Goal: Check status: Check status

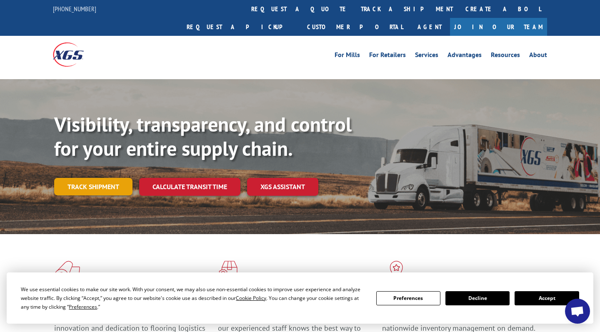
click at [98, 178] on link "Track shipment" at bounding box center [93, 186] width 78 height 17
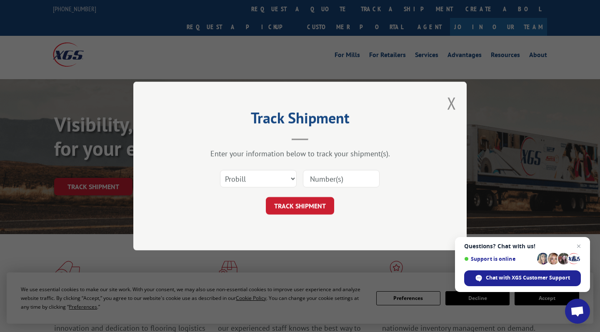
click at [317, 175] on input at bounding box center [341, 178] width 77 height 17
paste input "32002544"
type input "32002544"
click at [311, 199] on button "TRACK SHIPMENT" at bounding box center [300, 205] width 68 height 17
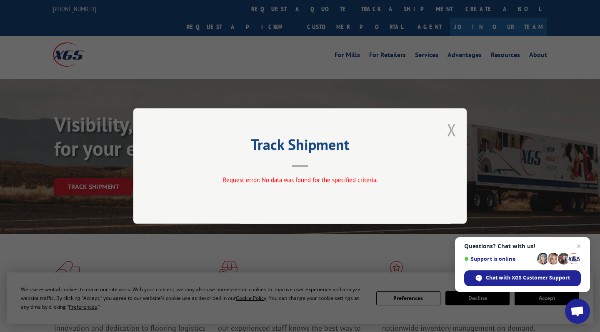
click at [451, 133] on button "Close modal" at bounding box center [451, 130] width 9 height 22
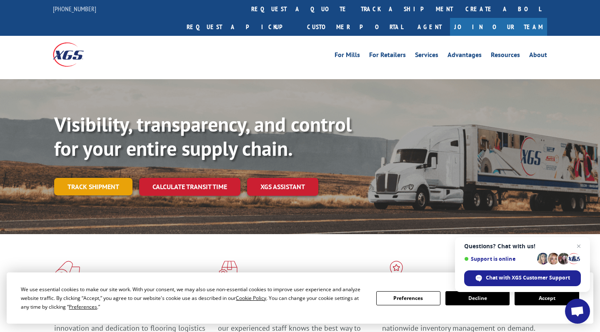
click at [101, 178] on link "Track shipment" at bounding box center [93, 186] width 78 height 17
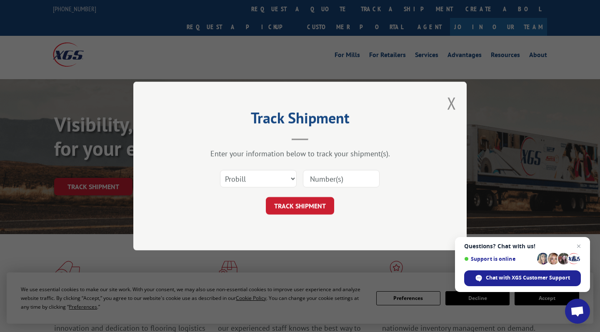
click at [263, 184] on div "Select category... Probill BOL PO" at bounding box center [258, 178] width 76 height 19
select select "bol"
click at [351, 167] on div "Select category... Probill BOL PO" at bounding box center [300, 178] width 250 height 27
click at [350, 174] on input at bounding box center [341, 178] width 77 height 17
paste input "32002544"
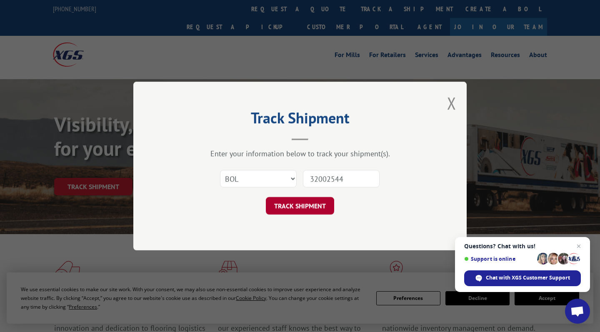
type input "32002544"
click at [308, 214] on button "TRACK SHIPMENT" at bounding box center [300, 205] width 68 height 17
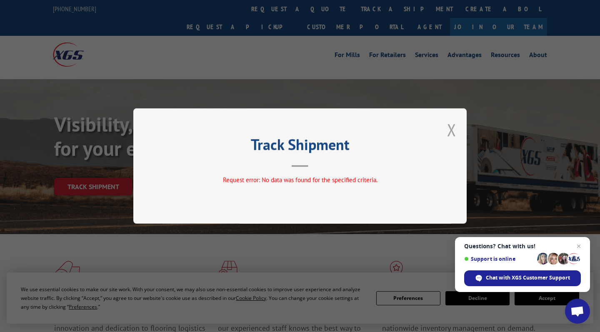
click at [449, 133] on button "Close modal" at bounding box center [451, 130] width 9 height 22
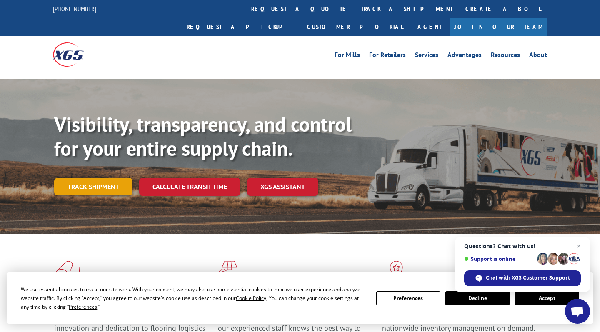
click at [89, 178] on link "Track shipment" at bounding box center [93, 186] width 78 height 17
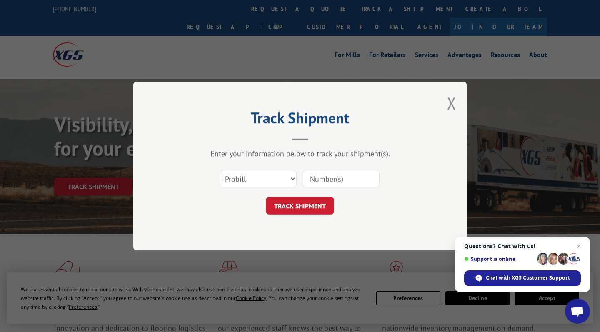
click at [339, 180] on input at bounding box center [341, 178] width 77 height 17
paste input "32002544"
type input "32002544"
click at [293, 208] on button "TRACK SHIPMENT" at bounding box center [300, 205] width 68 height 17
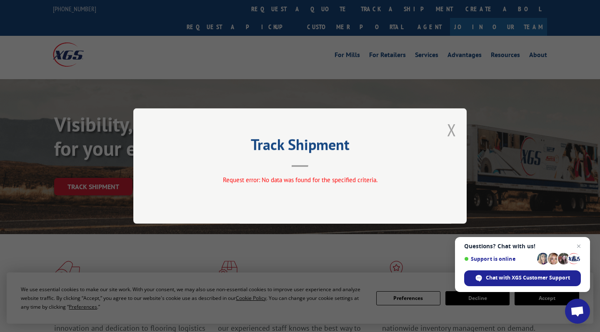
click at [451, 130] on button "Close modal" at bounding box center [451, 130] width 9 height 22
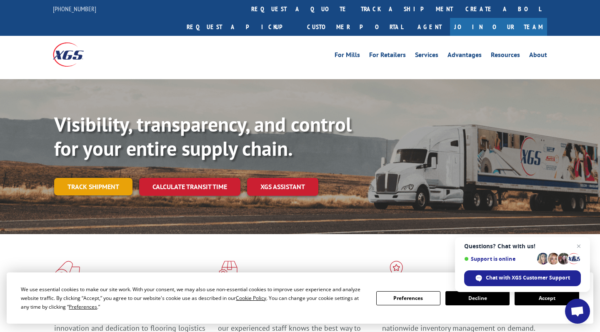
click at [103, 178] on link "Track shipment" at bounding box center [93, 186] width 78 height 17
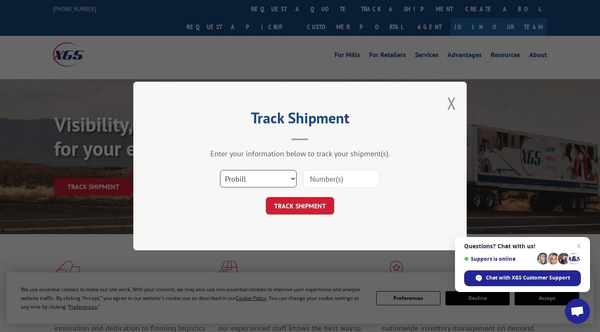
select select "bol"
drag, startPoint x: 277, startPoint y: 179, endPoint x: 334, endPoint y: 178, distance: 57.5
click at [334, 178] on div "Select category... Probill BOL PO" at bounding box center [300, 178] width 250 height 27
click at [334, 178] on input at bounding box center [341, 178] width 77 height 17
paste input "32002544"
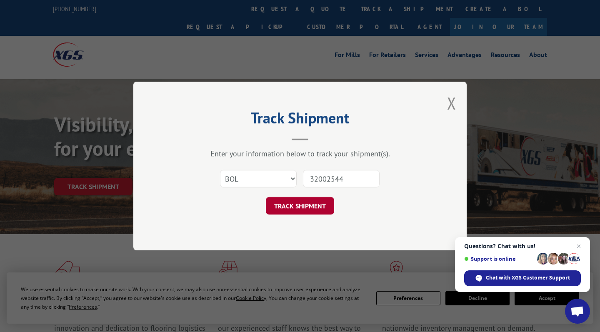
type input "32002544"
click at [315, 207] on button "TRACK SHIPMENT" at bounding box center [300, 205] width 68 height 17
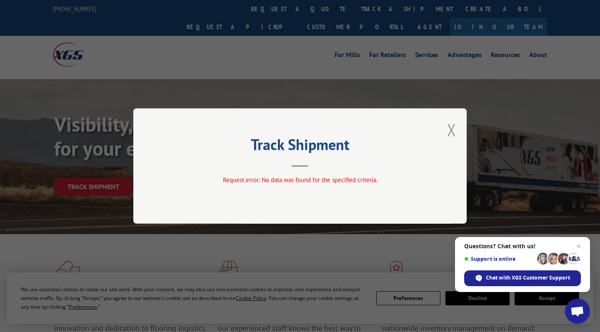
click at [456, 130] on button "Close modal" at bounding box center [451, 130] width 9 height 22
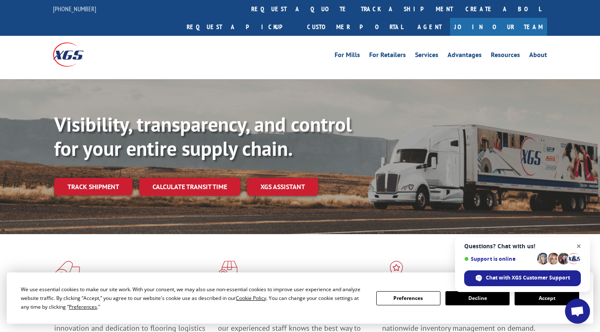
click at [578, 244] on span "Open chat" at bounding box center [578, 246] width 10 height 10
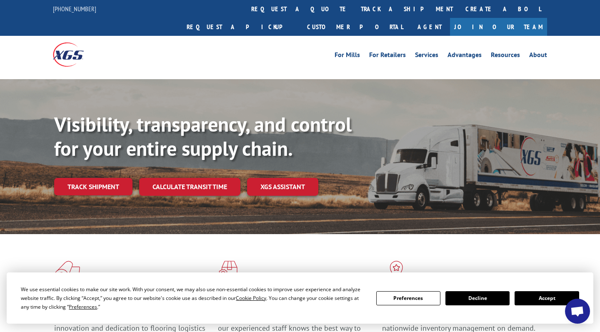
click at [535, 297] on button "Accept" at bounding box center [546, 298] width 64 height 14
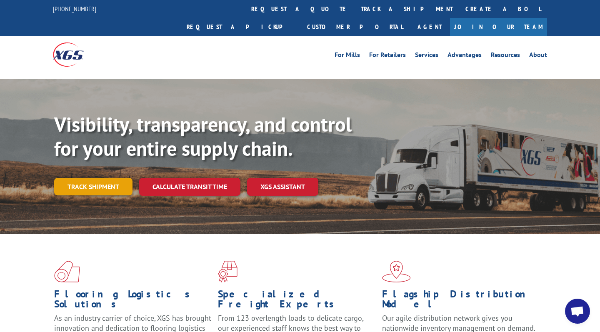
click at [109, 178] on link "Track shipment" at bounding box center [93, 186] width 78 height 17
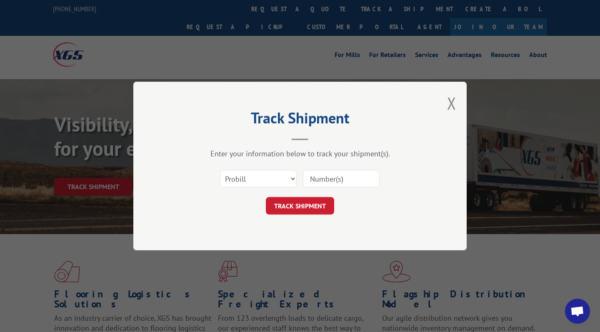
click at [357, 178] on input at bounding box center [341, 178] width 77 height 17
paste input "32002544"
type input "32002544"
click at [319, 199] on button "TRACK SHIPMENT" at bounding box center [300, 205] width 68 height 17
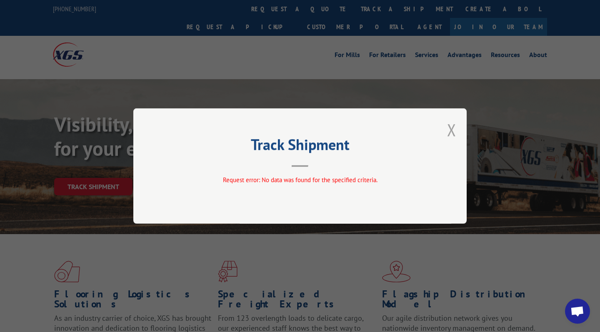
click at [452, 132] on button "Close modal" at bounding box center [451, 130] width 9 height 22
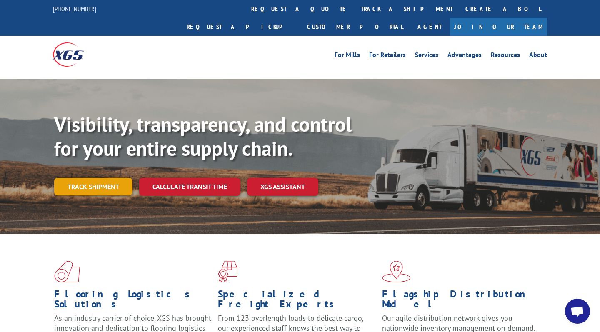
click at [109, 178] on link "Track shipment" at bounding box center [93, 186] width 78 height 17
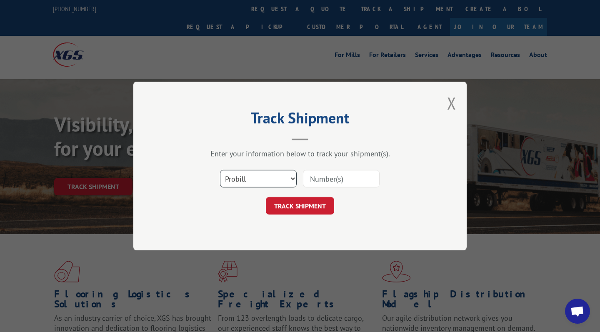
select select "bol"
click at [357, 182] on input at bounding box center [341, 178] width 77 height 17
paste input "32002544"
type input "32002544"
click at [311, 207] on button "TRACK SHIPMENT" at bounding box center [300, 205] width 68 height 17
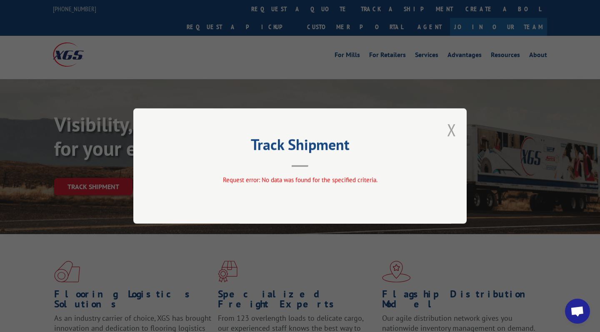
click at [454, 129] on button "Close modal" at bounding box center [451, 130] width 9 height 22
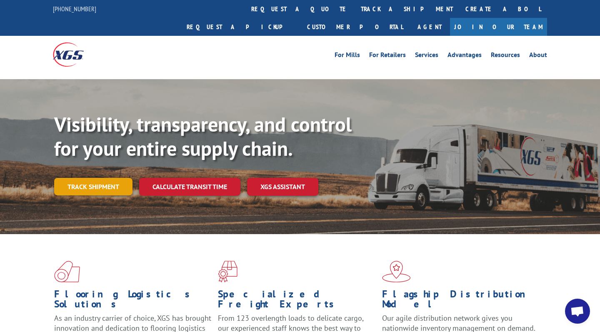
click at [93, 178] on link "Track shipment" at bounding box center [93, 186] width 78 height 17
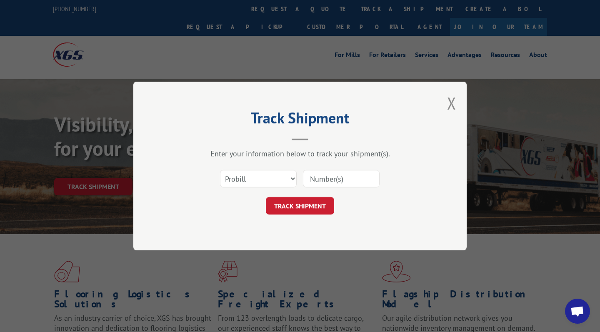
click at [311, 181] on input at bounding box center [341, 178] width 77 height 17
paste input "32002544"
type input "32002544"
click at [304, 210] on button "TRACK SHIPMENT" at bounding box center [300, 205] width 68 height 17
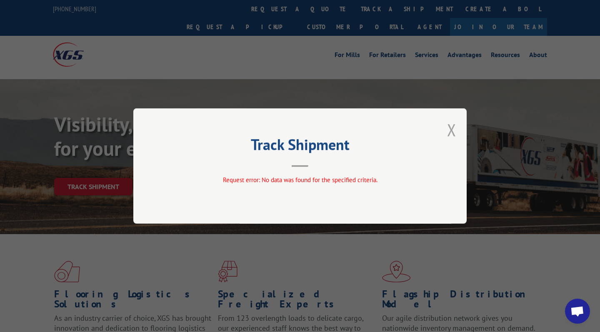
click at [447, 132] on button "Close modal" at bounding box center [451, 130] width 9 height 22
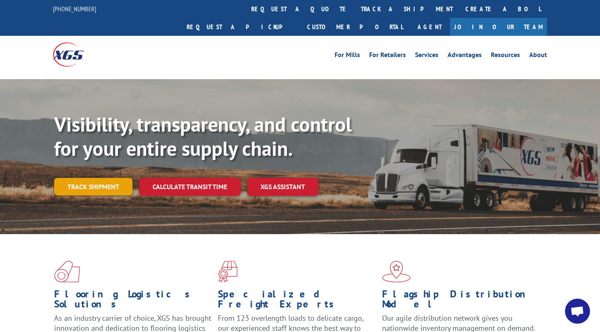
click at [100, 178] on link "Track shipment" at bounding box center [93, 186] width 78 height 17
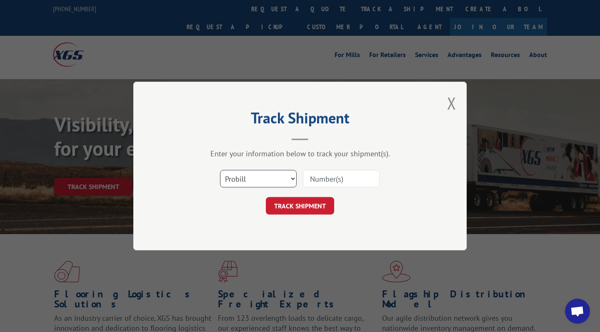
select select "bol"
click at [346, 171] on input at bounding box center [341, 178] width 77 height 17
paste input "32002544"
type input "32002544"
click at [323, 196] on form "Select category... Probill BOL PO 32002544 TRACK SHIPMENT" at bounding box center [300, 190] width 250 height 50
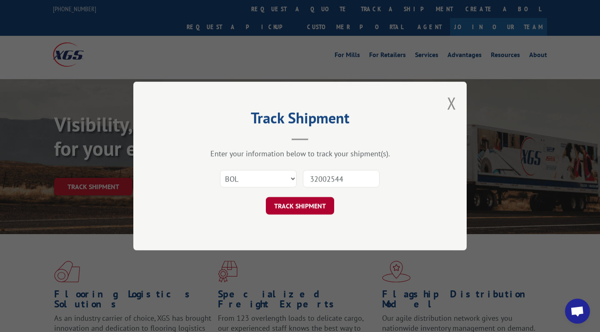
click at [322, 207] on button "TRACK SHIPMENT" at bounding box center [300, 205] width 68 height 17
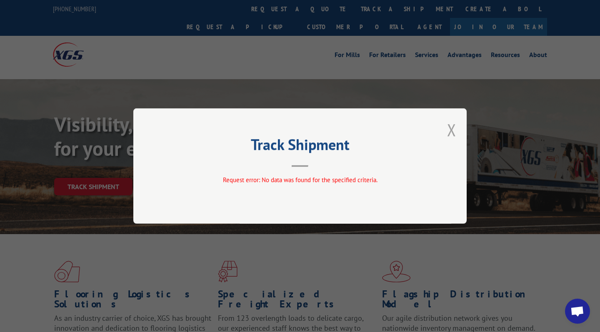
click at [451, 127] on button "Close modal" at bounding box center [451, 130] width 9 height 22
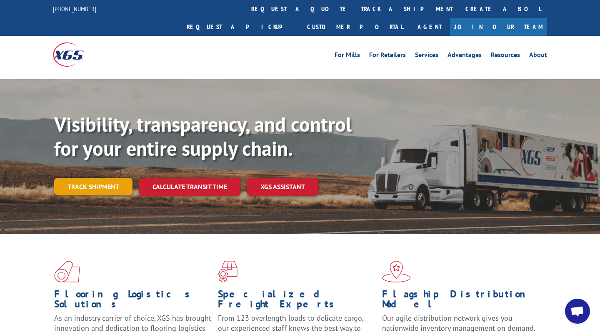
click at [89, 178] on link "Track shipment" at bounding box center [93, 186] width 78 height 17
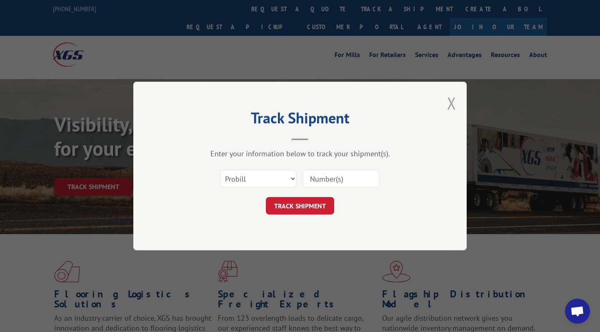
click at [449, 104] on button "Close modal" at bounding box center [451, 103] width 9 height 22
